Goal: Navigation & Orientation: Find specific page/section

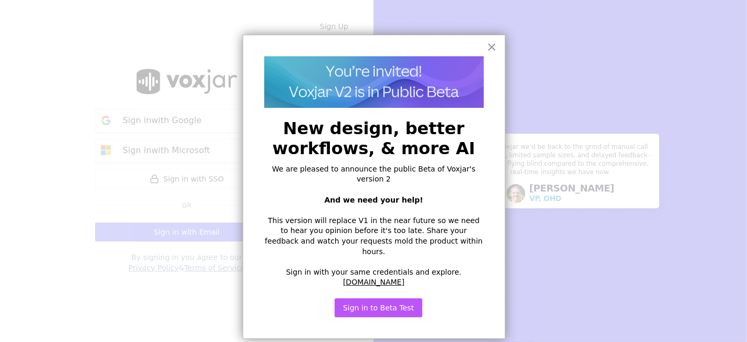
click at [399, 298] on button "Sign in to Beta Test" at bounding box center [379, 307] width 88 height 19
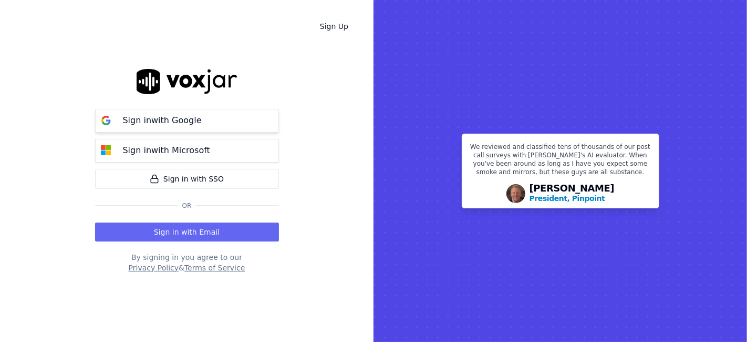
click at [191, 123] on p "Sign in with Google" at bounding box center [162, 120] width 79 height 13
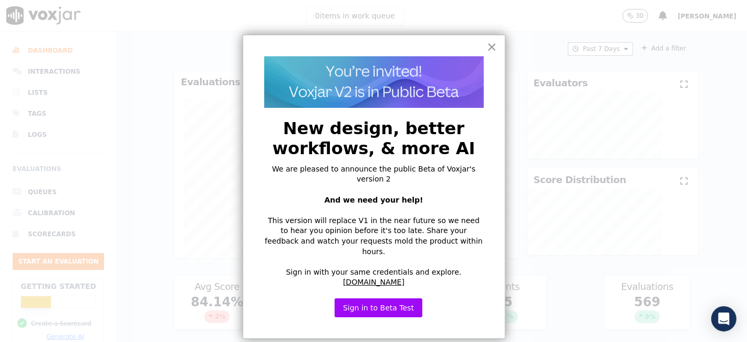
click at [490, 45] on button "×" at bounding box center [492, 46] width 10 height 17
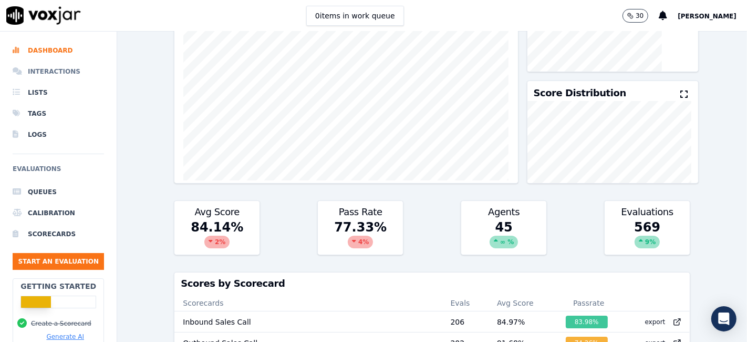
click at [43, 68] on li "Interactions" at bounding box center [58, 71] width 91 height 21
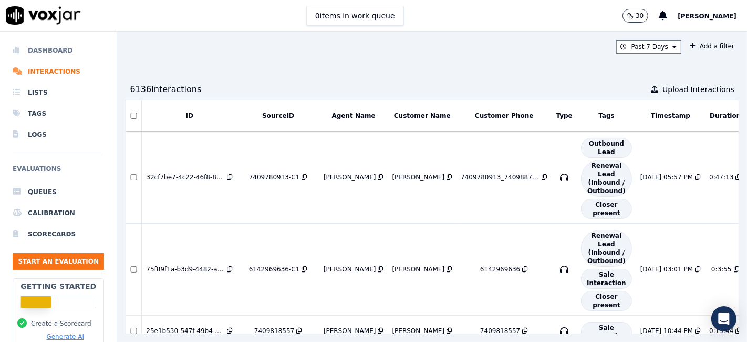
click at [51, 48] on li "Dashboard" at bounding box center [58, 50] width 91 height 21
